Goal: Find specific page/section: Find specific page/section

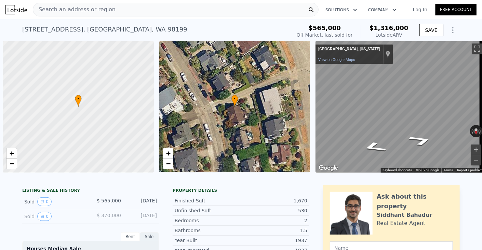
scroll to position [0, 3]
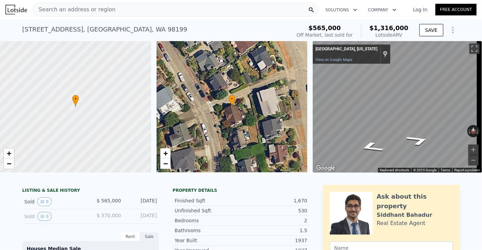
click at [180, 10] on div "Search an address or region" at bounding box center [176, 10] width 286 height 14
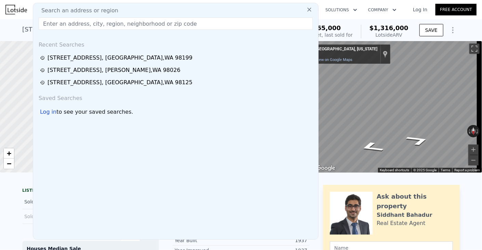
type input "[STREET_ADDRESS]"
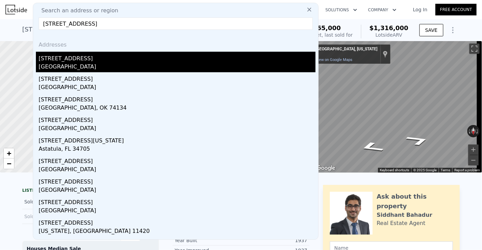
click at [73, 63] on div "[GEOGRAPHIC_DATA]" at bounding box center [177, 68] width 277 height 10
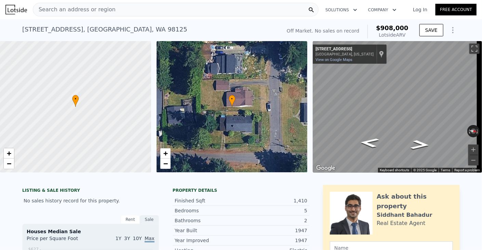
click at [148, 11] on div "Search an address or region" at bounding box center [176, 10] width 286 height 14
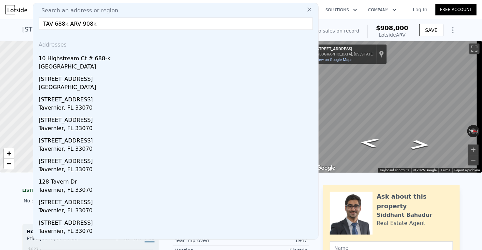
drag, startPoint x: 106, startPoint y: 24, endPoint x: 3, endPoint y: 15, distance: 103.7
click at [3, 15] on div "Search an address or region Search an address or region TAV 688k ARV 908k Addre…" at bounding box center [241, 9] width 482 height 16
paste input "[STREET_ADDRESS]"
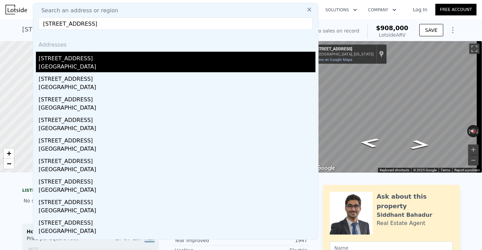
type input "[STREET_ADDRESS]"
click at [86, 66] on div "[GEOGRAPHIC_DATA]" at bounding box center [177, 68] width 277 height 10
